Goal: Information Seeking & Learning: Learn about a topic

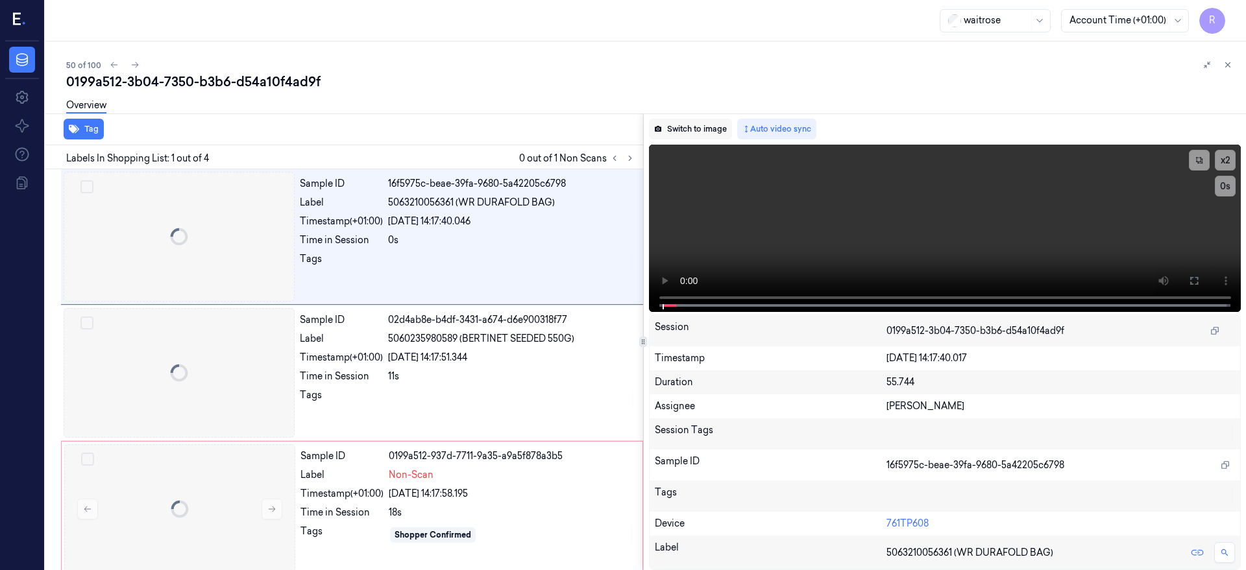
click at [732, 132] on button "Switch to image" at bounding box center [690, 129] width 83 height 21
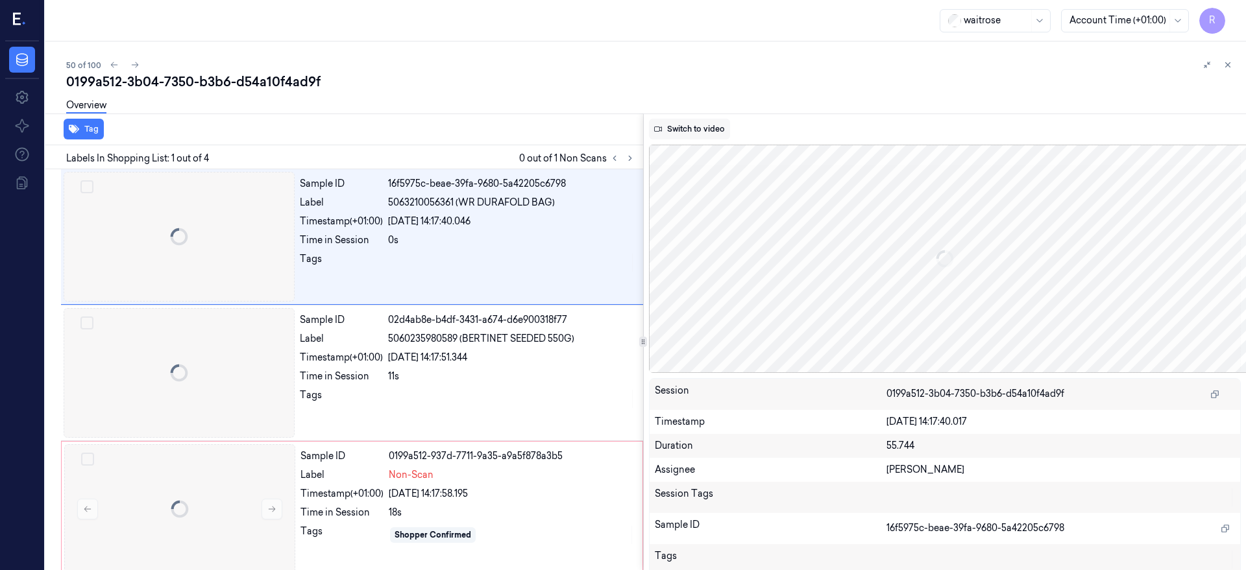
click at [690, 127] on button "Switch to video" at bounding box center [689, 129] width 81 height 21
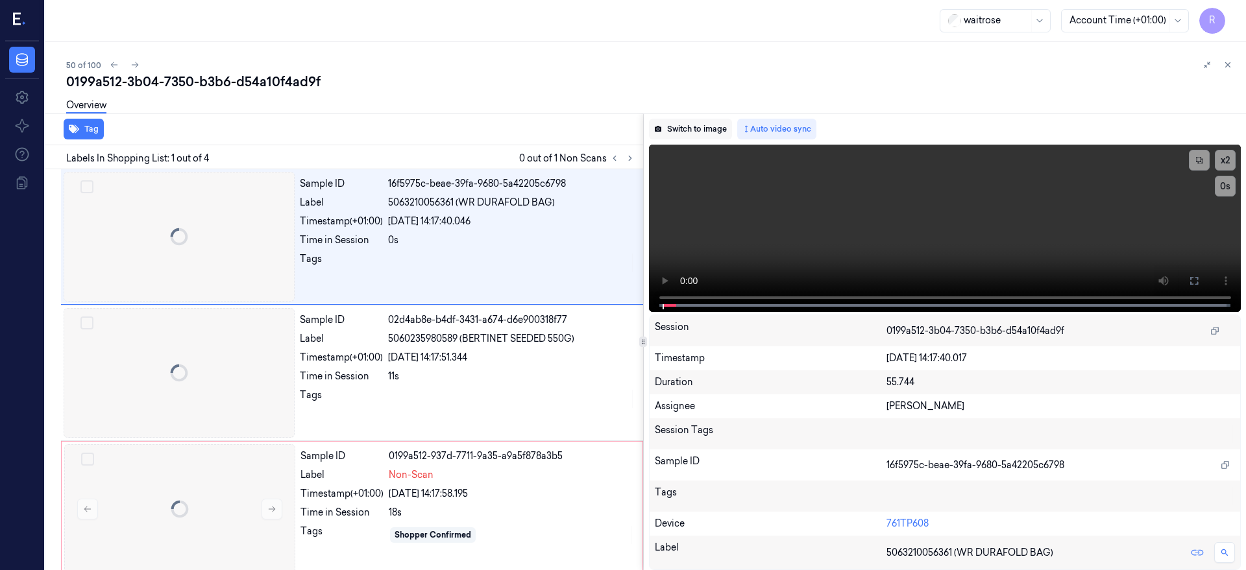
click at [711, 122] on button "Switch to image" at bounding box center [690, 129] width 83 height 21
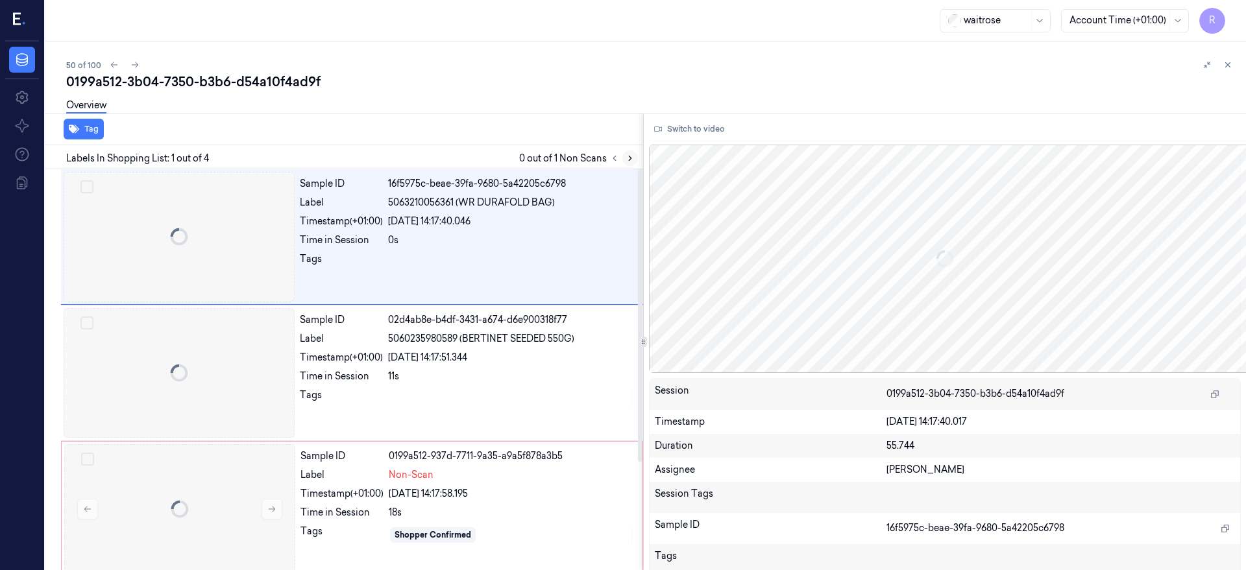
click at [635, 154] on icon at bounding box center [629, 158] width 9 height 9
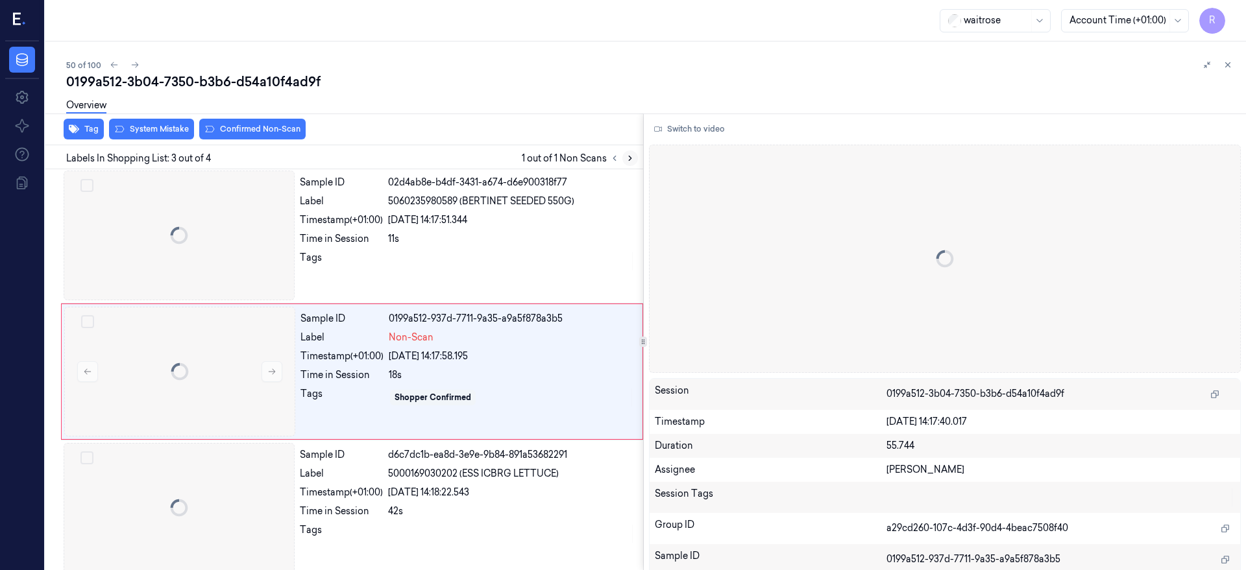
scroll to position [139, 0]
click at [160, 381] on div at bounding box center [179, 370] width 231 height 130
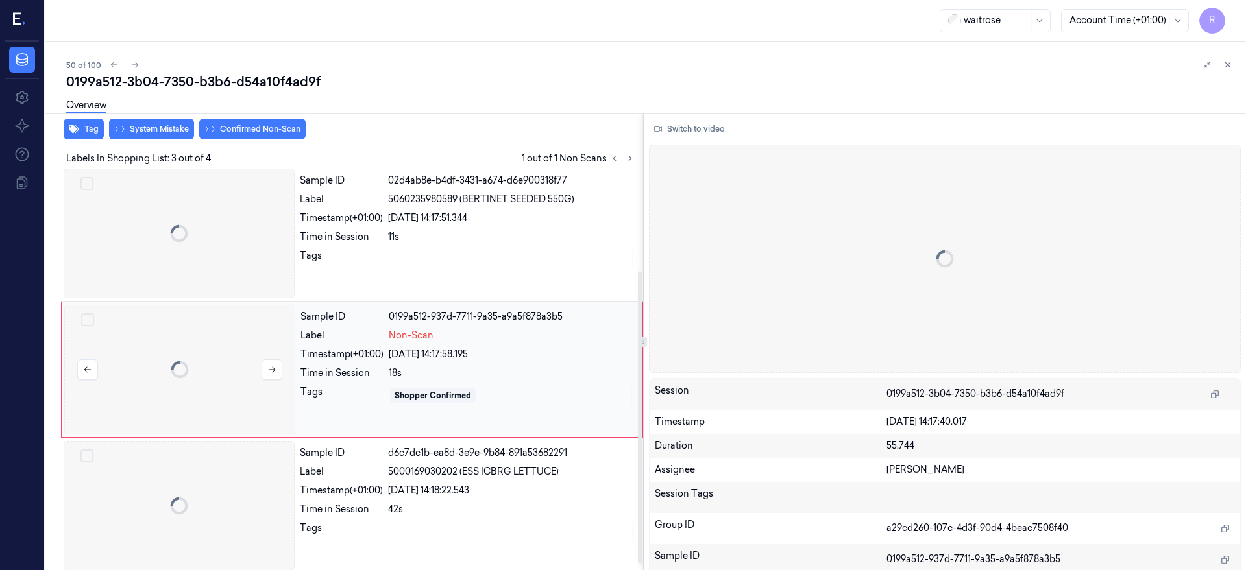
click at [160, 381] on div at bounding box center [179, 370] width 231 height 130
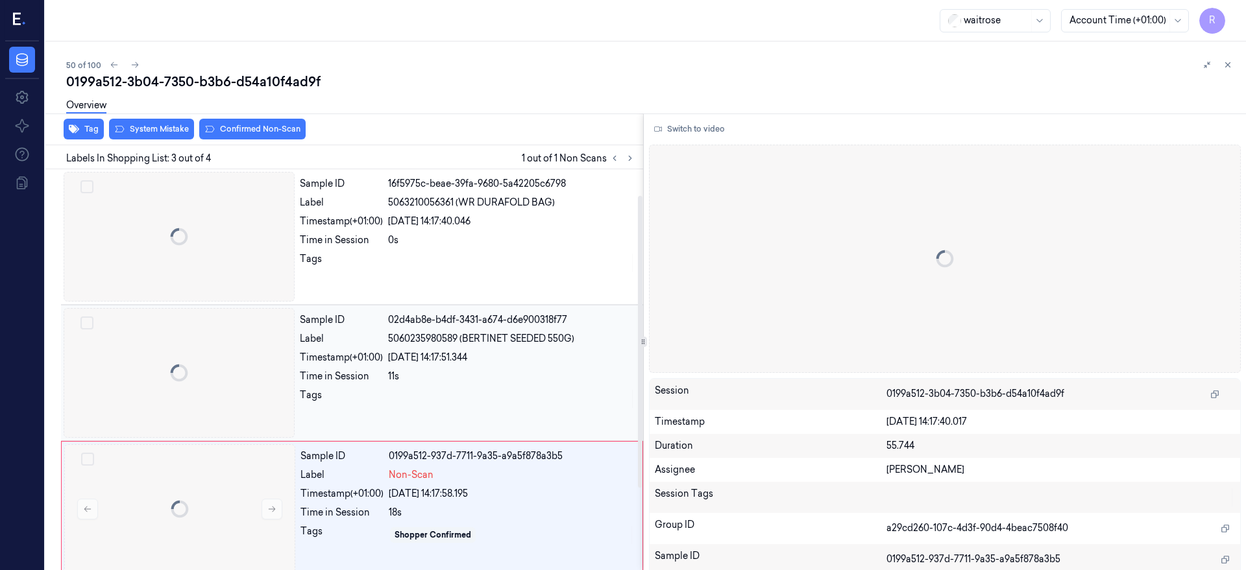
scroll to position [148, 0]
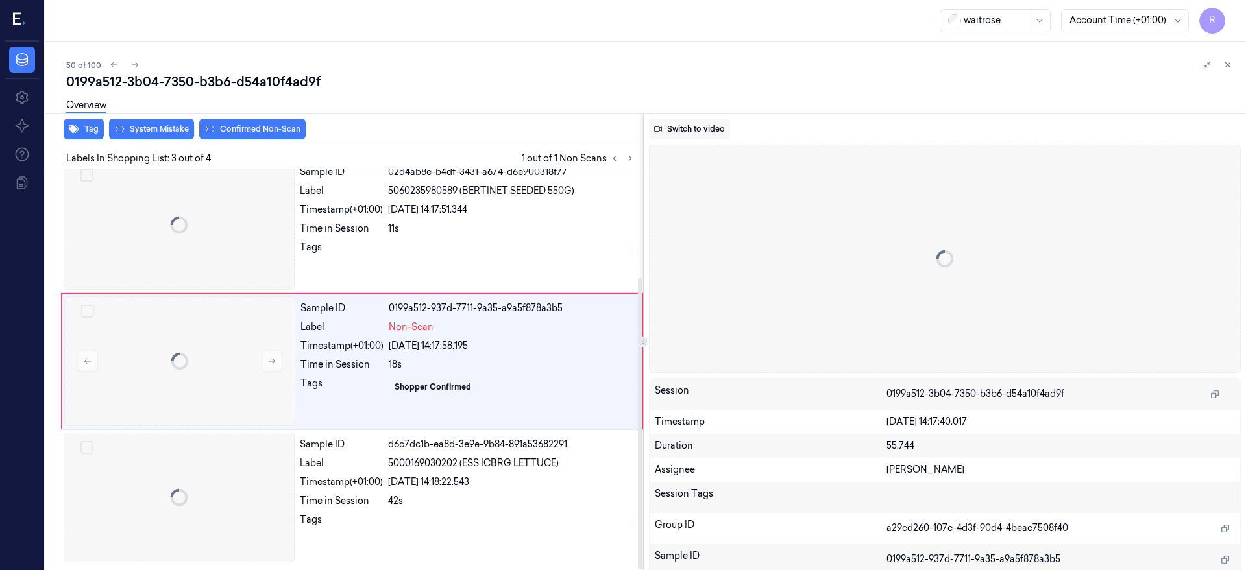
click at [710, 132] on button "Switch to video" at bounding box center [689, 129] width 81 height 21
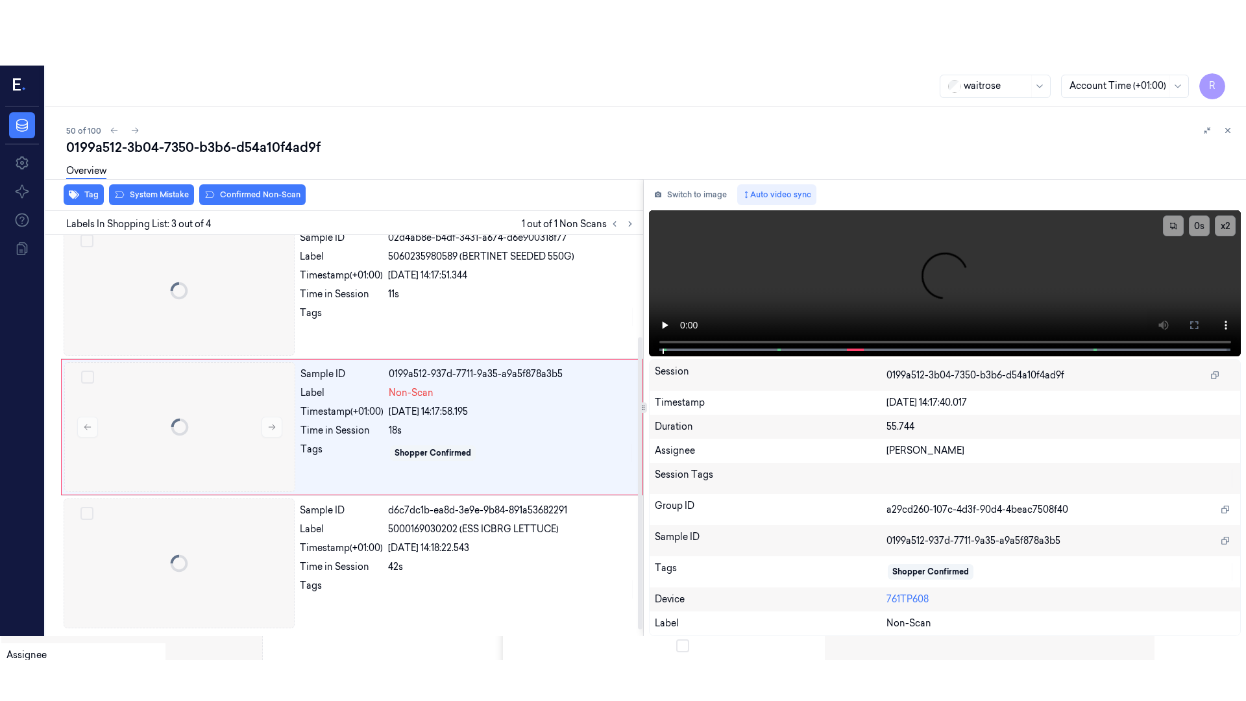
scroll to position [139, 0]
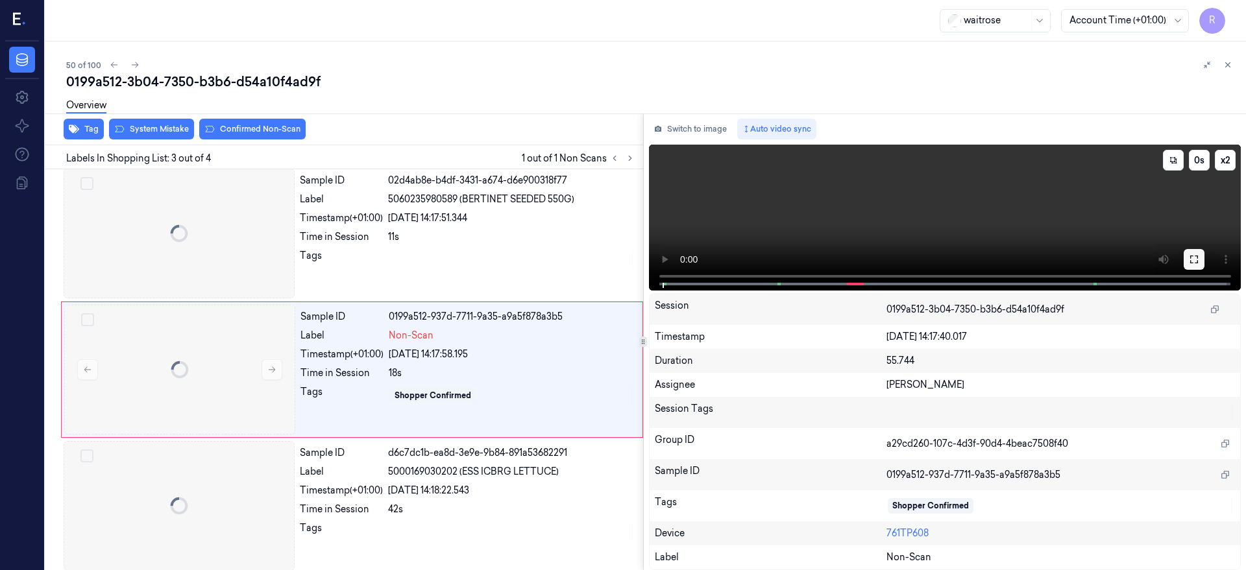
click at [1198, 261] on icon at bounding box center [1194, 260] width 8 height 8
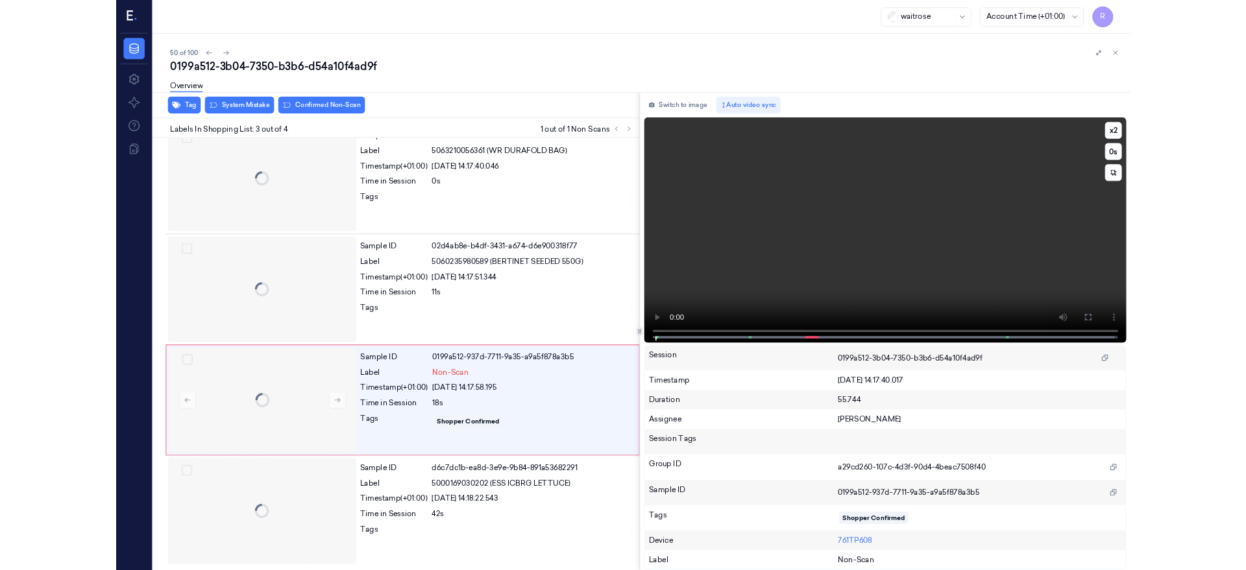
scroll to position [18, 0]
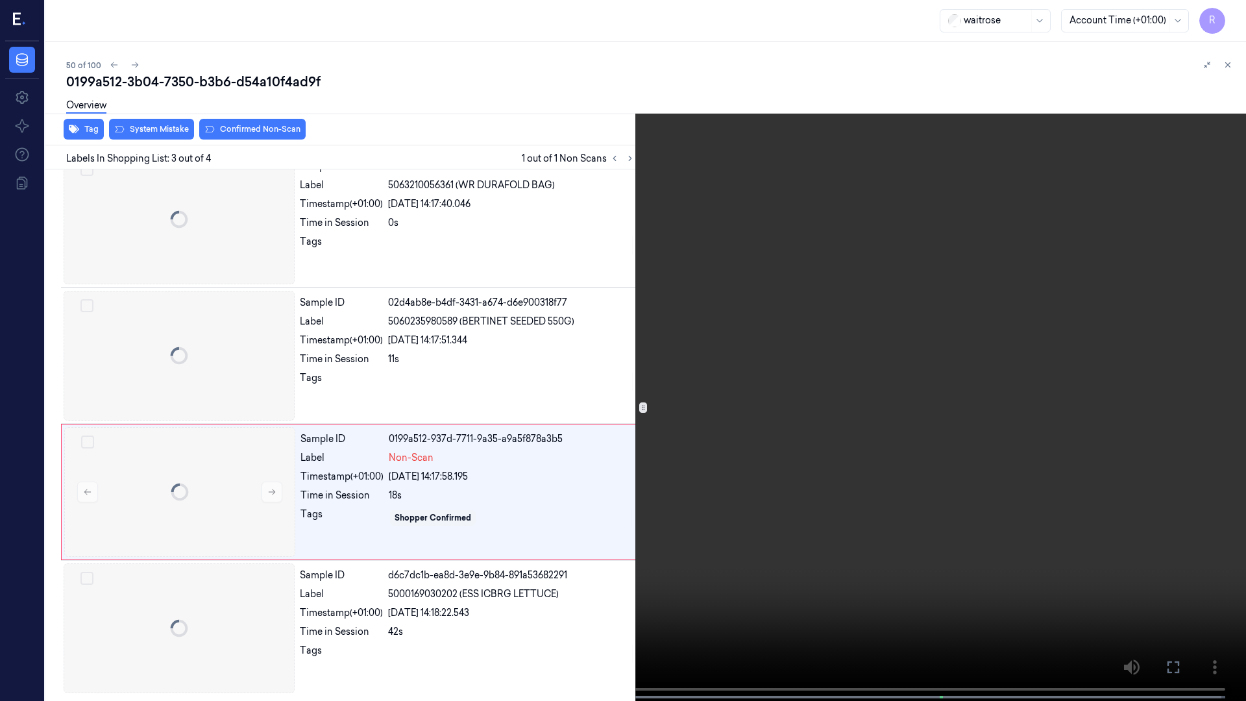
click at [763, 384] on video at bounding box center [623, 351] width 1246 height 703
click at [1228, 65] on icon at bounding box center [1230, 67] width 6 height 6
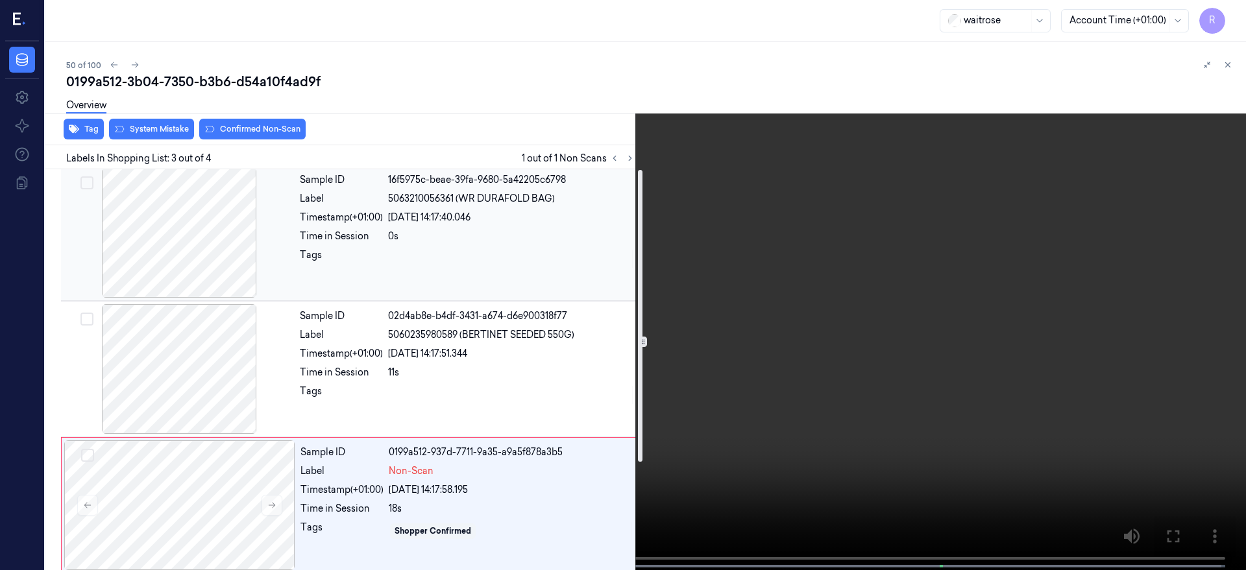
scroll to position [0, 0]
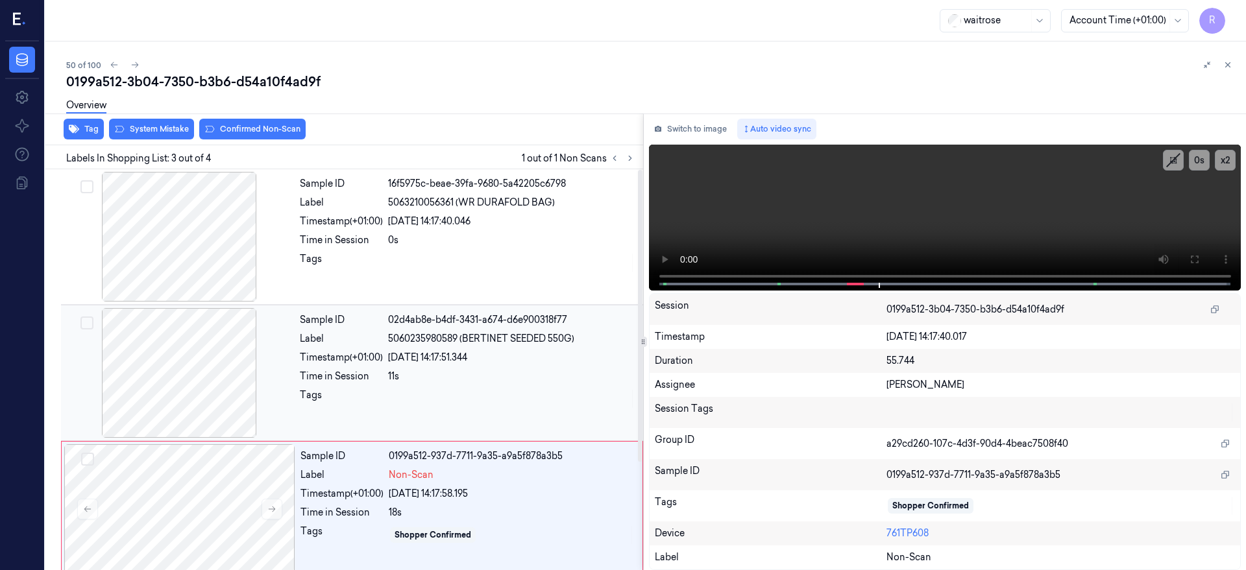
click at [173, 383] on div at bounding box center [179, 373] width 231 height 130
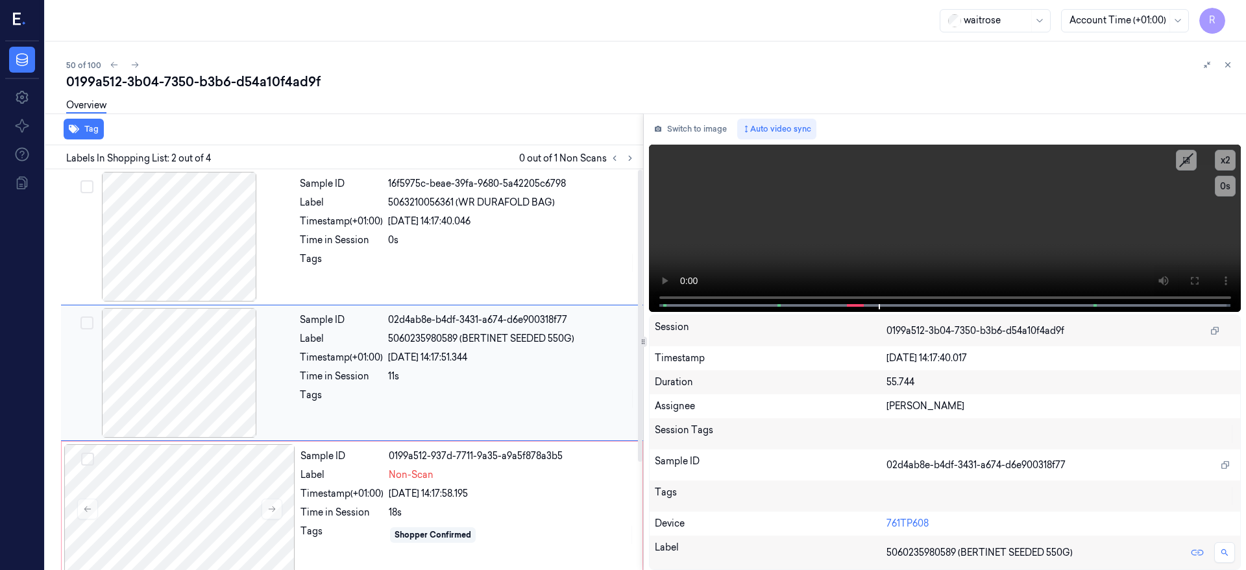
scroll to position [3, 0]
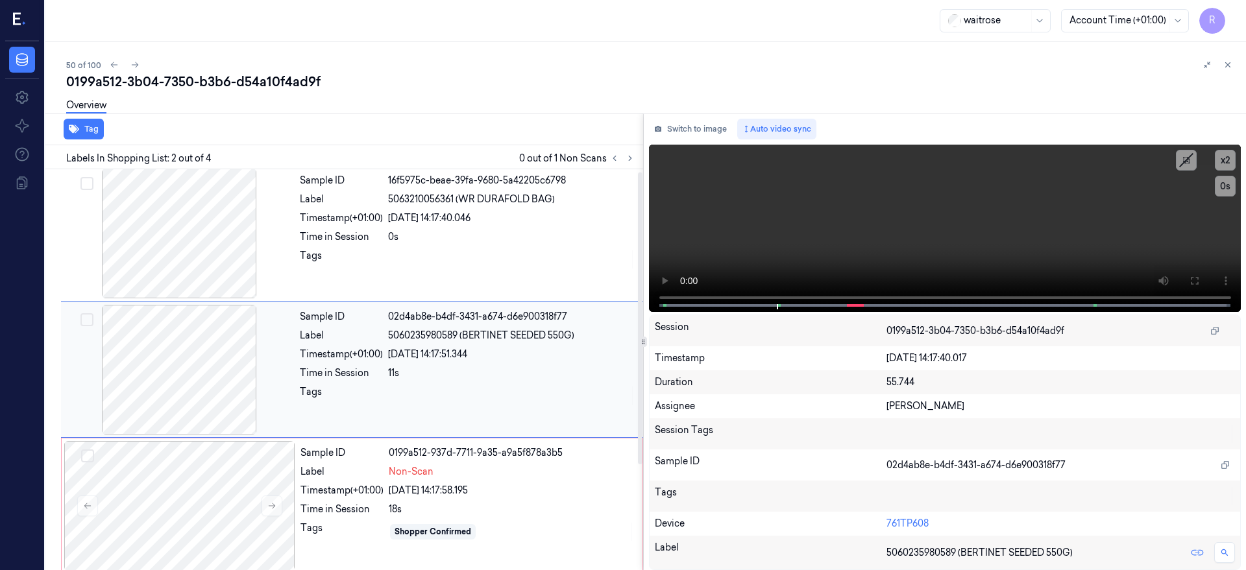
drag, startPoint x: 456, startPoint y: 328, endPoint x: 599, endPoint y: 359, distance: 146.0
click at [599, 359] on div "Sample ID 02d4ab8e-b4df-3431-a674-d6e900318f77 Label 5060235980589 (BERTINET SE…" at bounding box center [468, 370] width 346 height 130
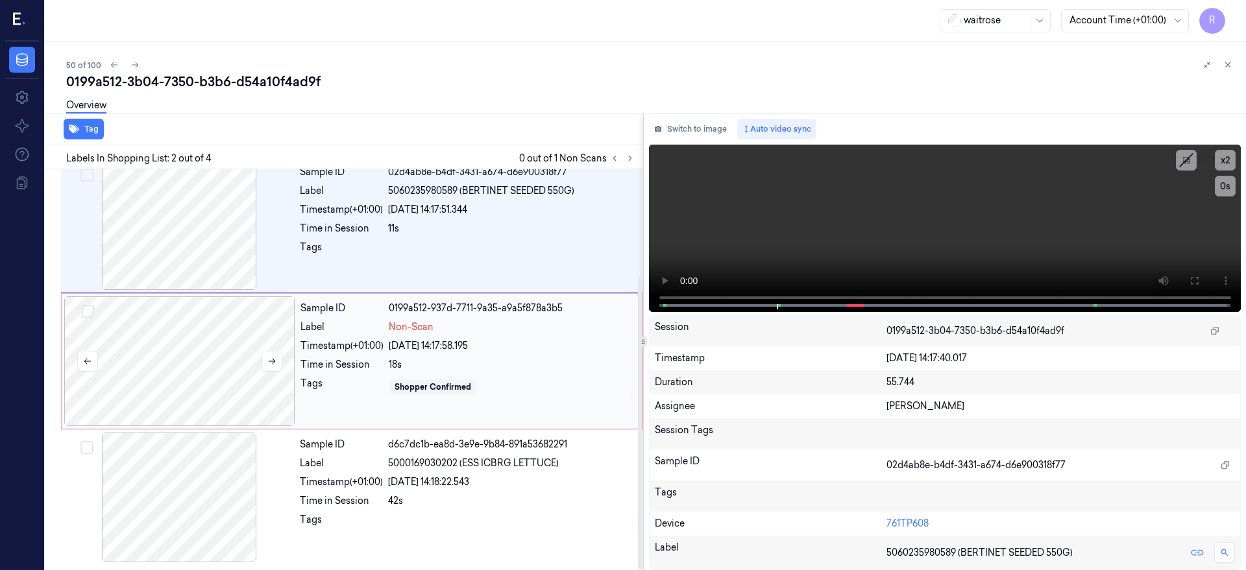
click at [217, 370] on div at bounding box center [179, 361] width 231 height 130
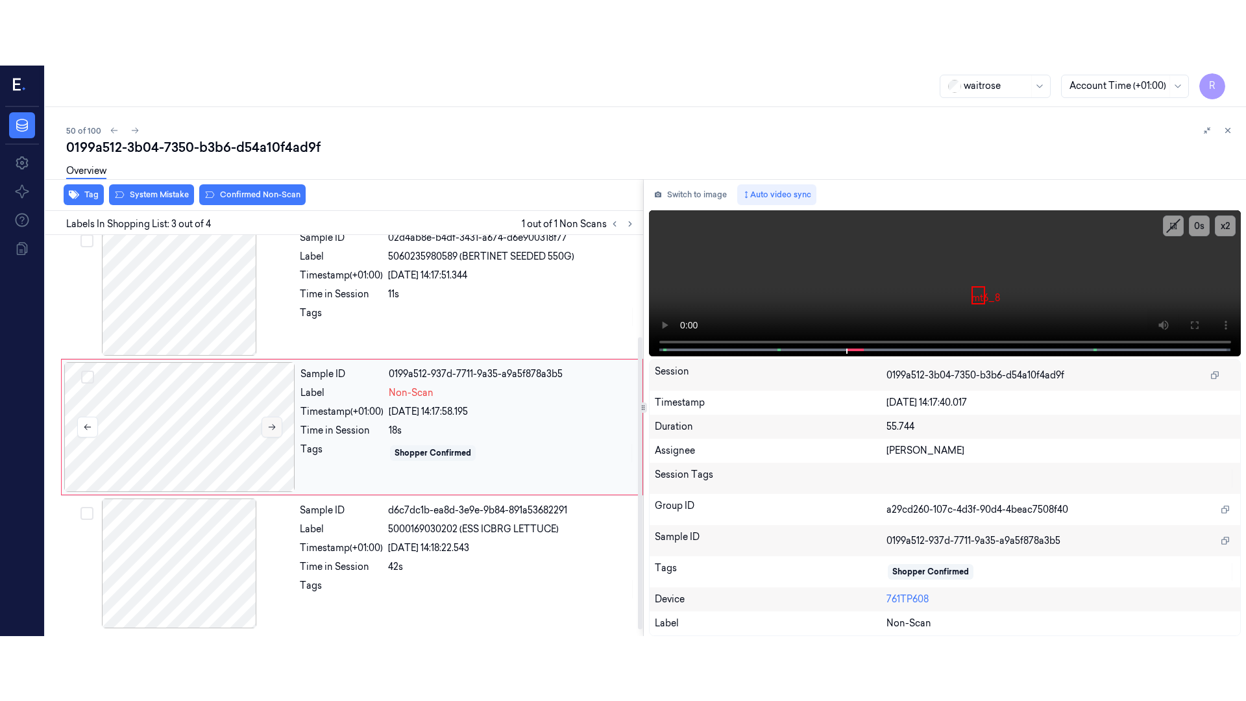
scroll to position [139, 0]
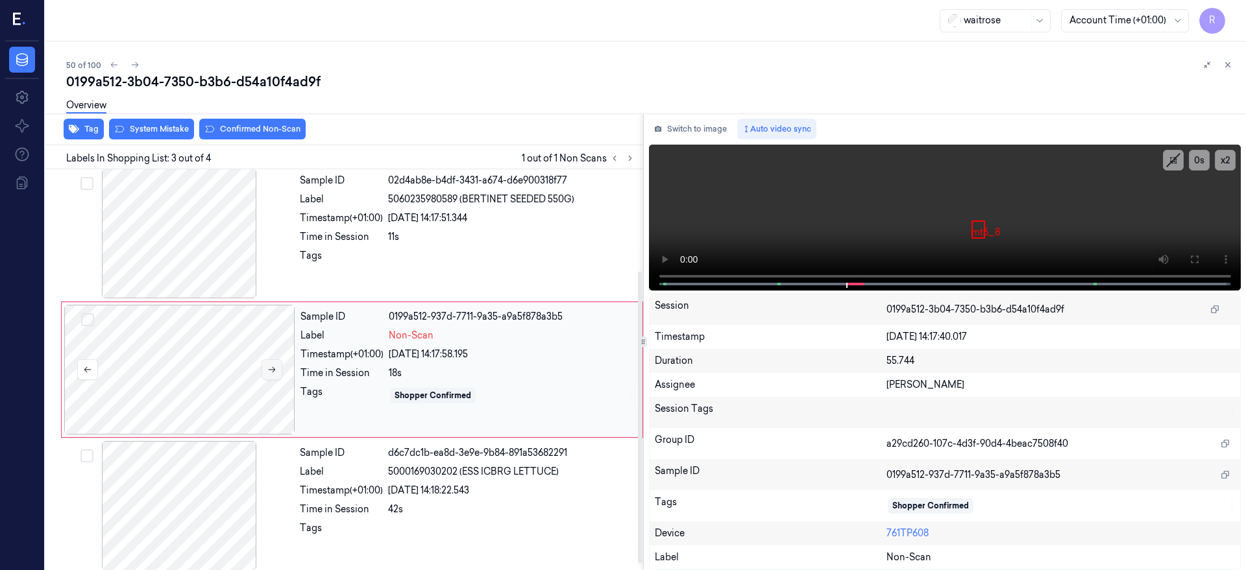
click at [279, 370] on button at bounding box center [271, 369] width 21 height 21
click at [1199, 261] on icon at bounding box center [1194, 259] width 10 height 10
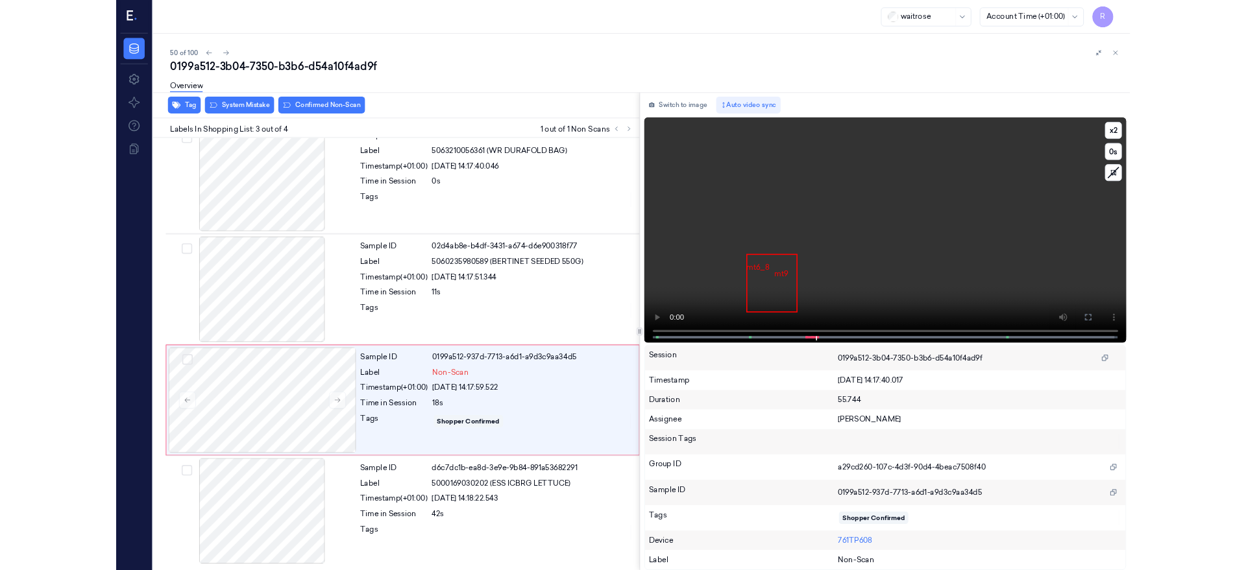
scroll to position [18, 0]
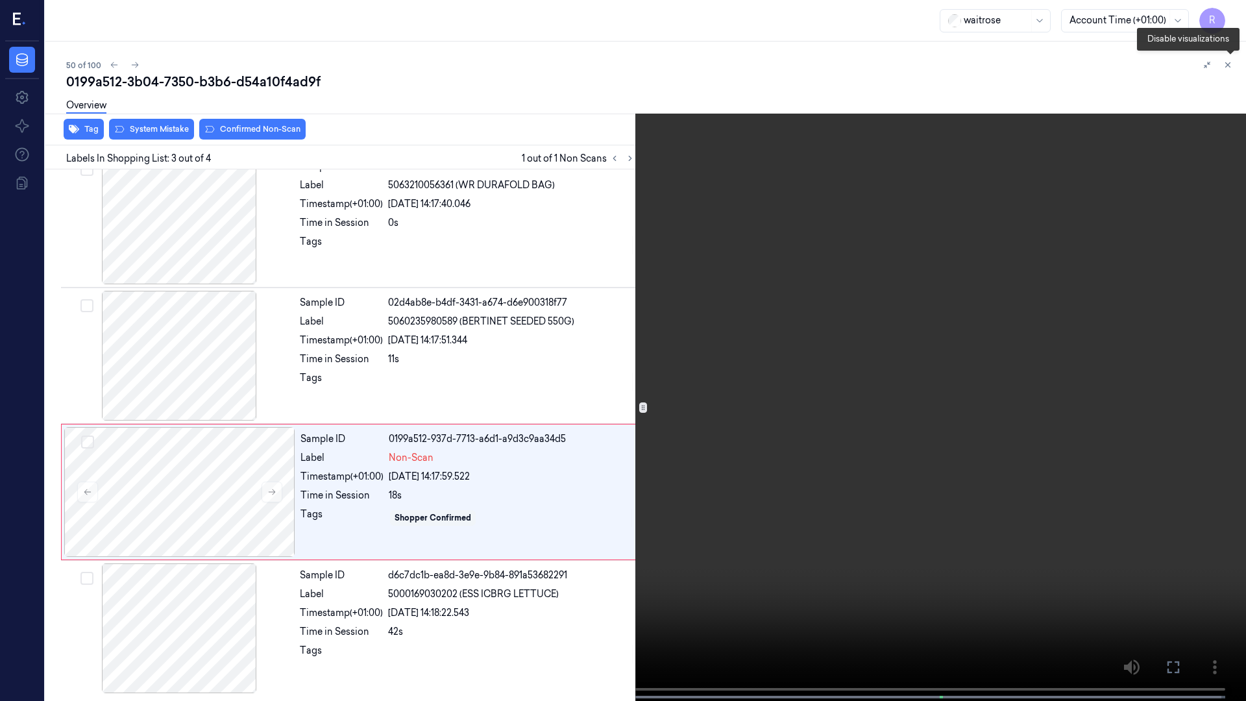
click at [1235, 79] on video at bounding box center [623, 351] width 1246 height 703
click at [1228, 65] on icon at bounding box center [1229, 67] width 19 height 19
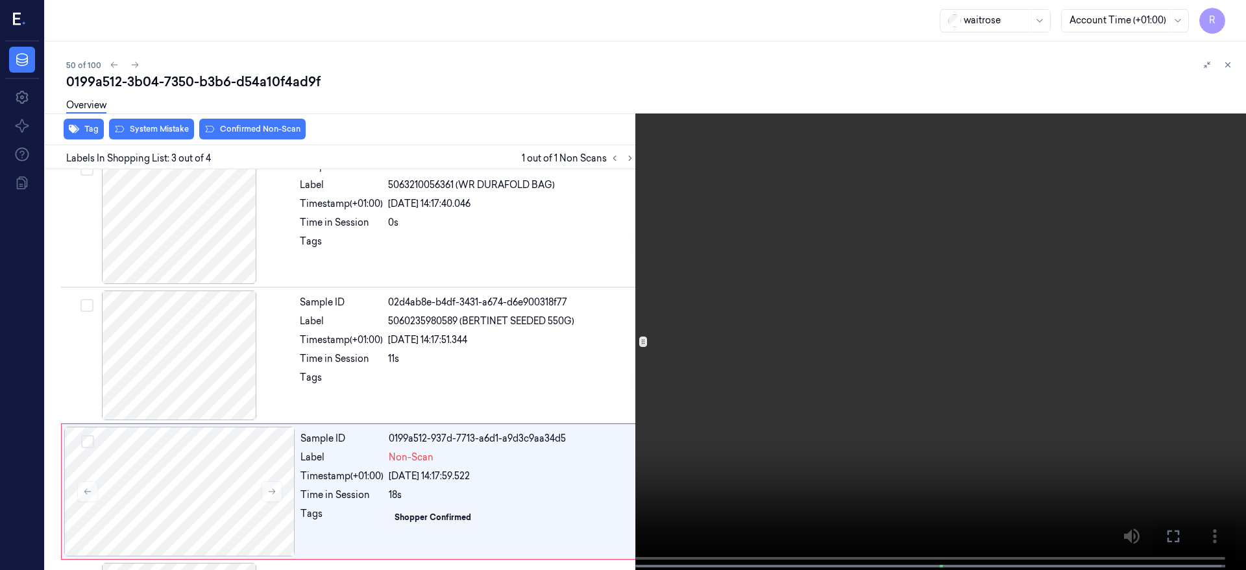
scroll to position [139, 0]
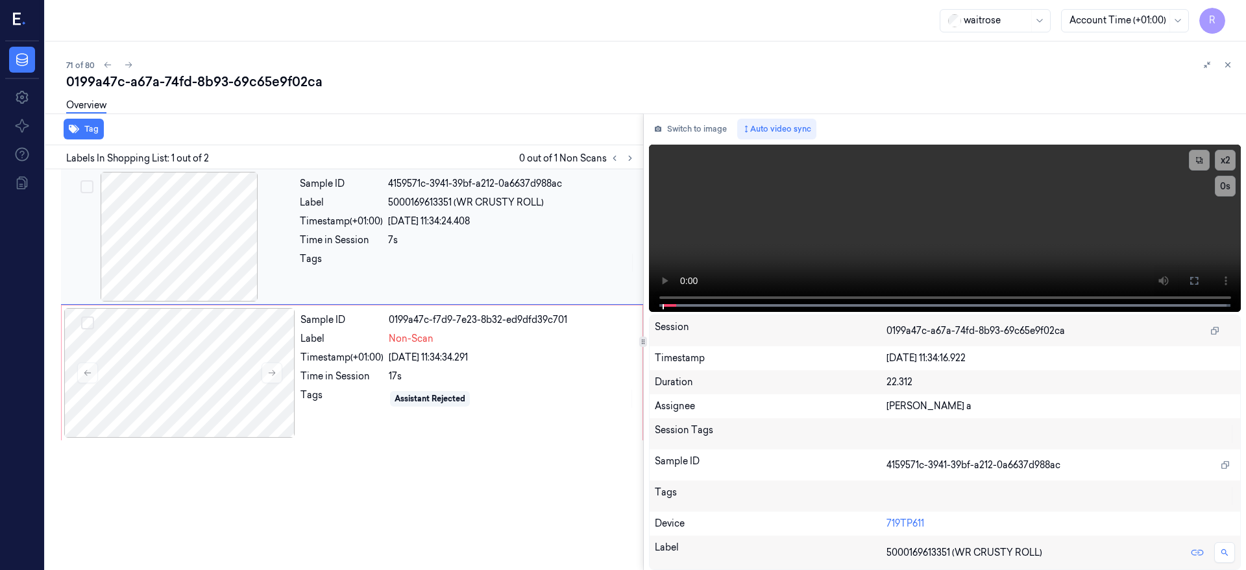
click at [197, 260] on div at bounding box center [179, 237] width 231 height 130
click at [1204, 286] on button at bounding box center [1193, 281] width 21 height 21
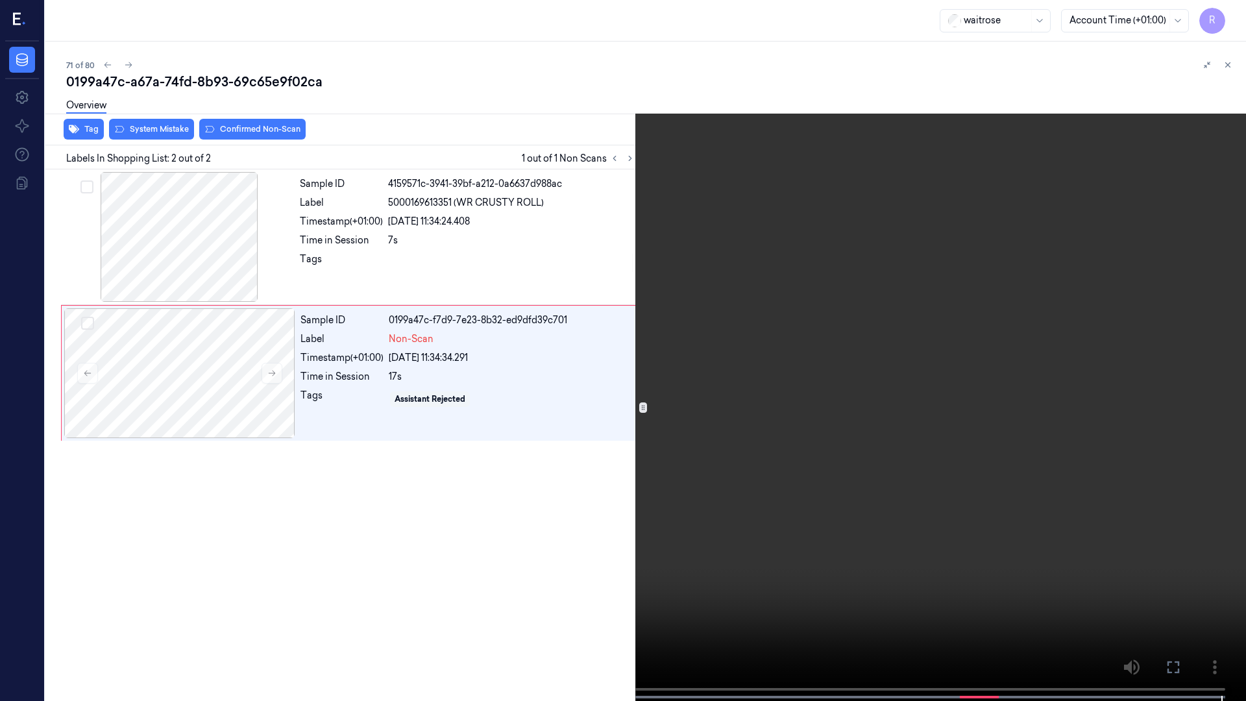
click at [8, 570] on video at bounding box center [623, 351] width 1246 height 703
